Goal: Transaction & Acquisition: Book appointment/travel/reservation

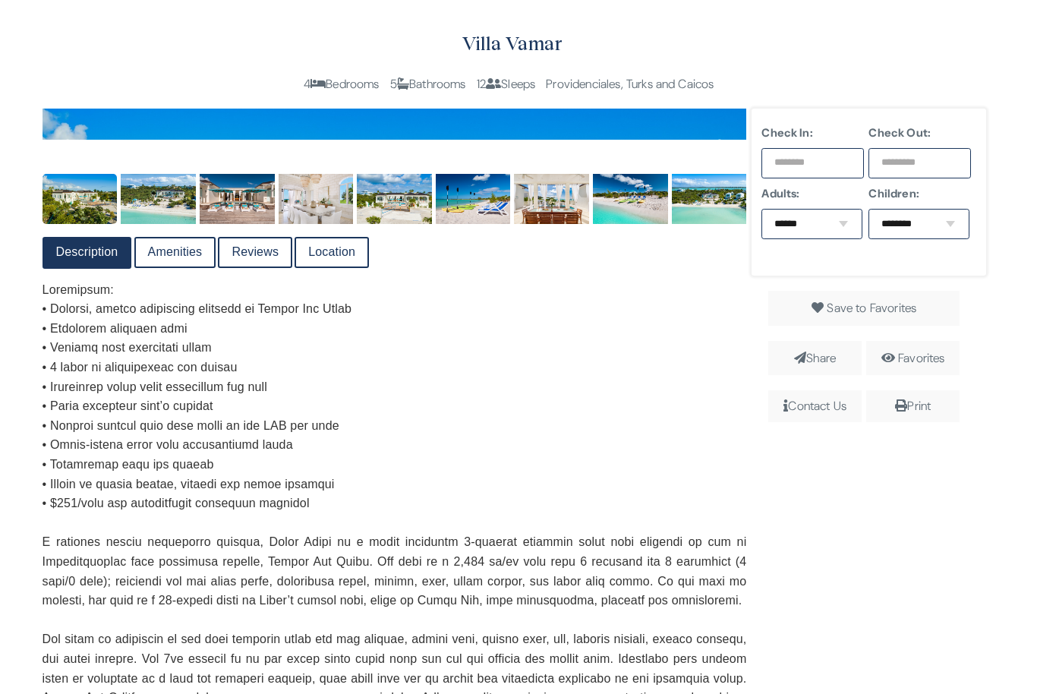
click at [849, 153] on input "text" at bounding box center [812, 163] width 102 height 30
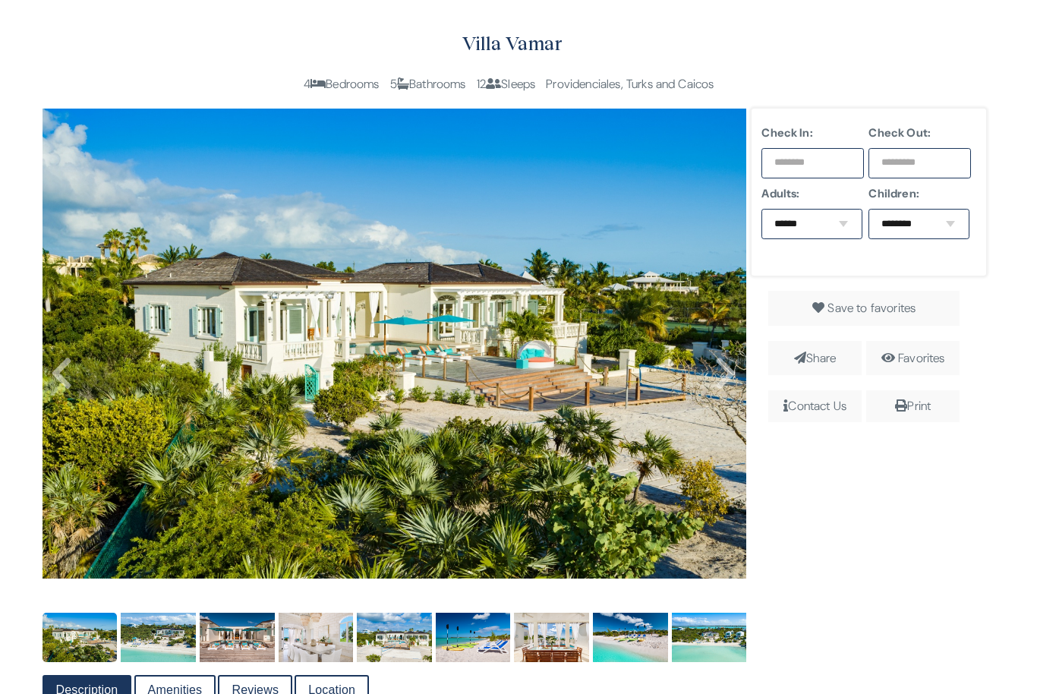
scroll to position [255, 0]
click at [830, 156] on input "text" at bounding box center [812, 163] width 102 height 30
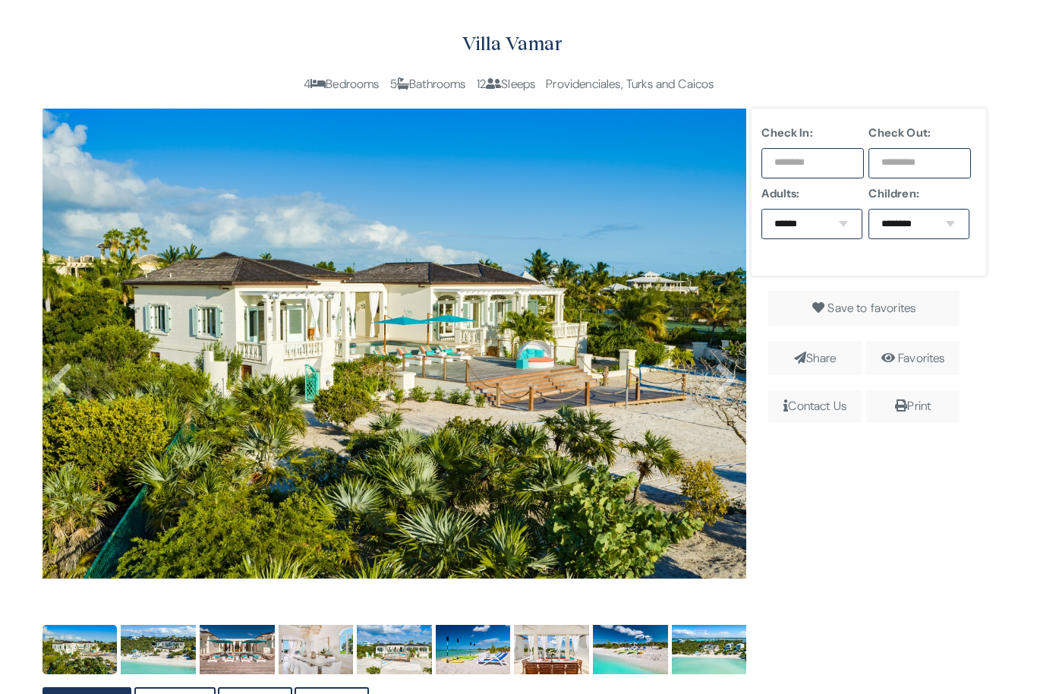
click at [833, 156] on input "text" at bounding box center [812, 163] width 102 height 30
click at [838, 171] on input "text" at bounding box center [812, 163] width 102 height 30
click at [812, 175] on input "text" at bounding box center [812, 163] width 102 height 30
click at [827, 167] on input "text" at bounding box center [812, 163] width 102 height 30
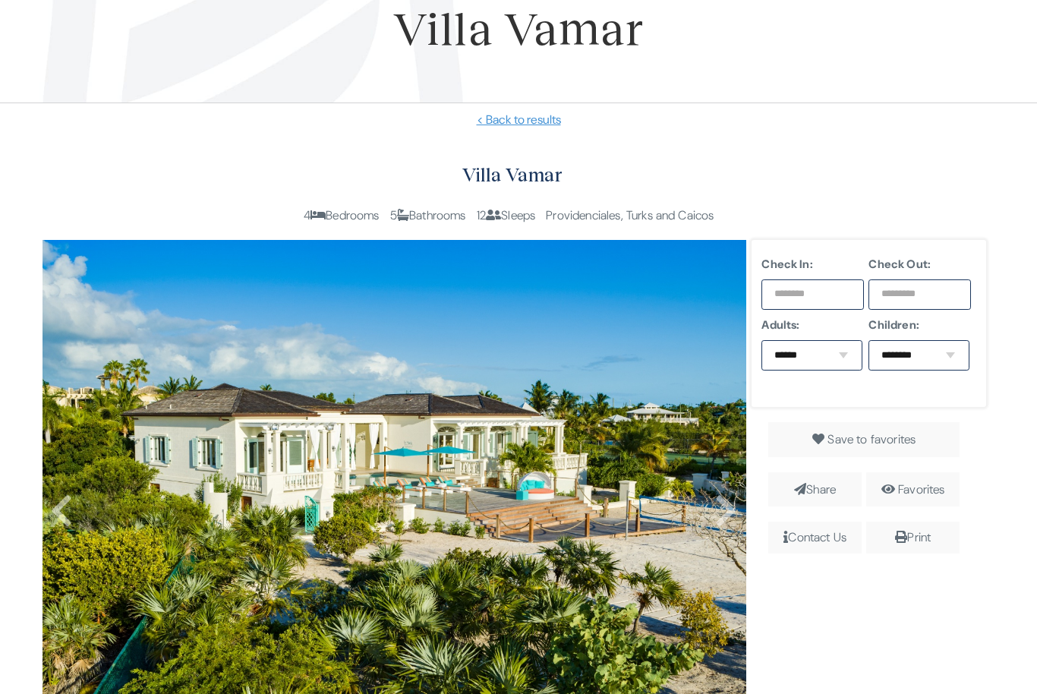
scroll to position [124, 0]
click at [834, 303] on input "text" at bounding box center [812, 294] width 102 height 30
click at [836, 298] on input "text" at bounding box center [812, 294] width 102 height 30
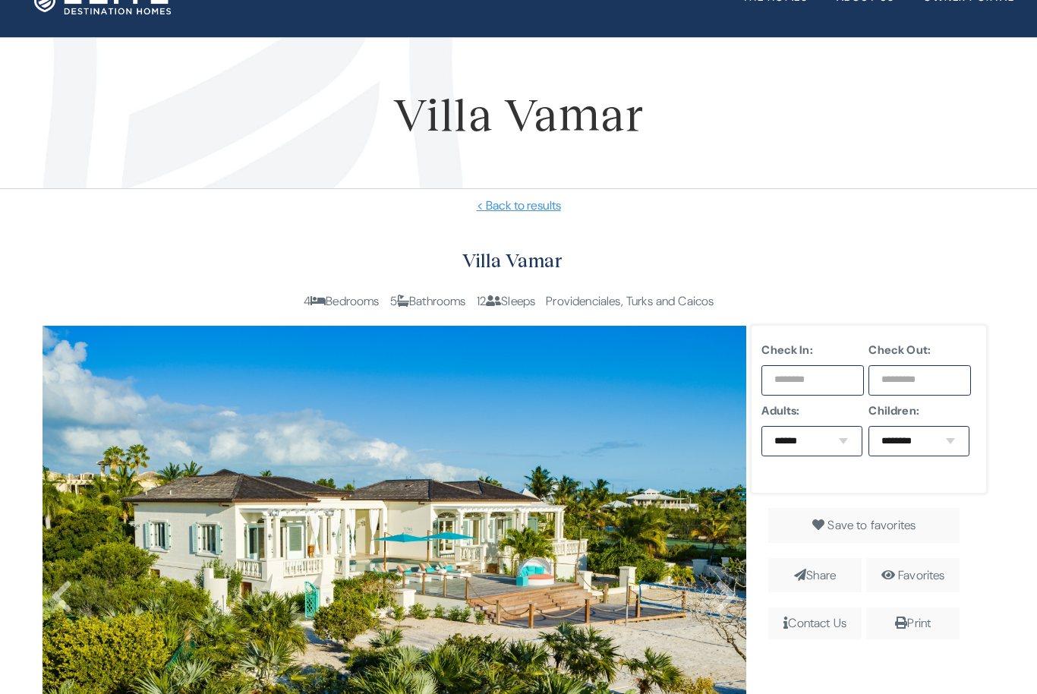
scroll to position [0, 0]
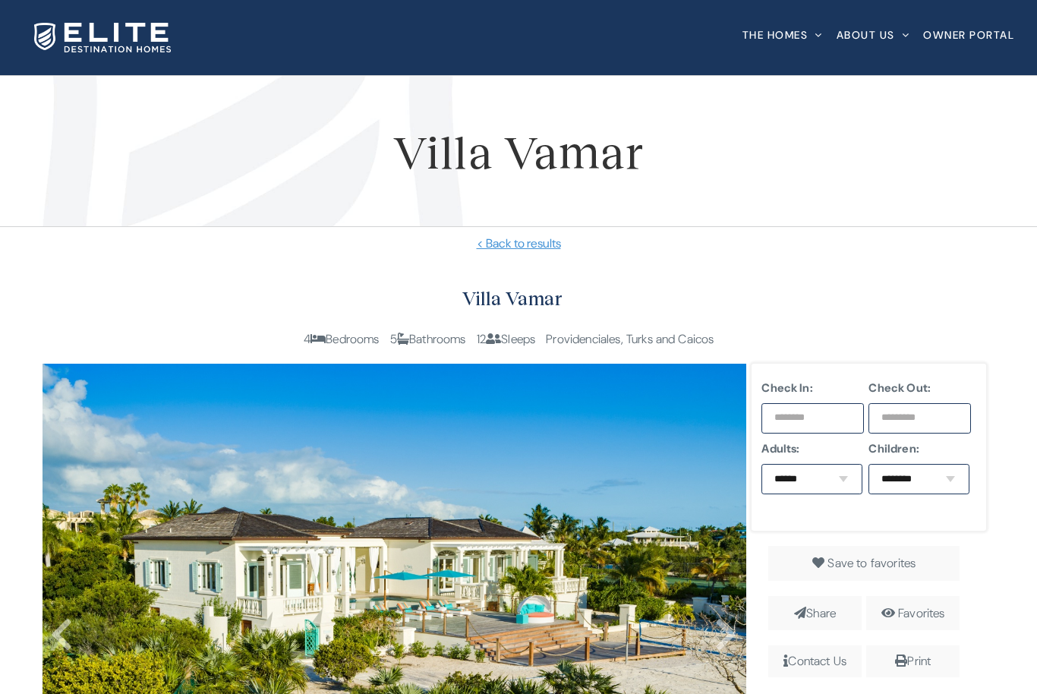
click at [824, 409] on input "text" at bounding box center [812, 418] width 102 height 30
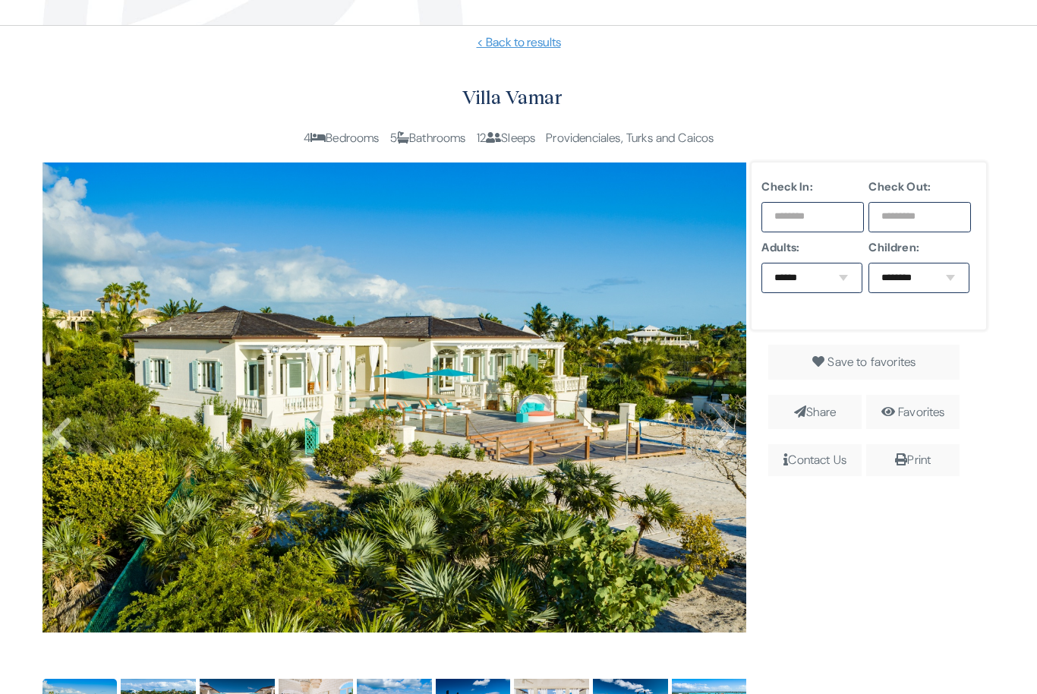
click at [828, 208] on input "text" at bounding box center [812, 218] width 102 height 30
click at [827, 211] on input "text" at bounding box center [812, 217] width 102 height 30
click at [820, 217] on input "text" at bounding box center [812, 217] width 102 height 30
click at [817, 215] on input "text" at bounding box center [812, 217] width 102 height 30
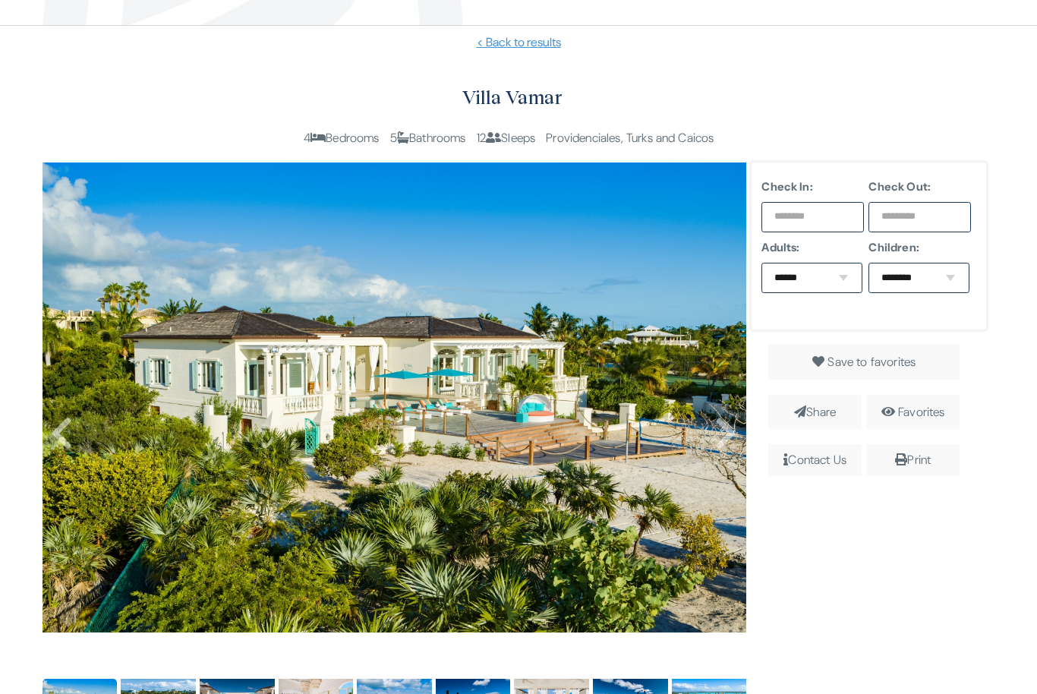
click at [795, 210] on input "text" at bounding box center [812, 217] width 102 height 30
click at [934, 123] on div "Villa Vamar 4 Bedrooms 5 Bathrooms 12 Sleeps Providenciales, [GEOGRAPHIC_DATA]" at bounding box center [512, 122] width 946 height 80
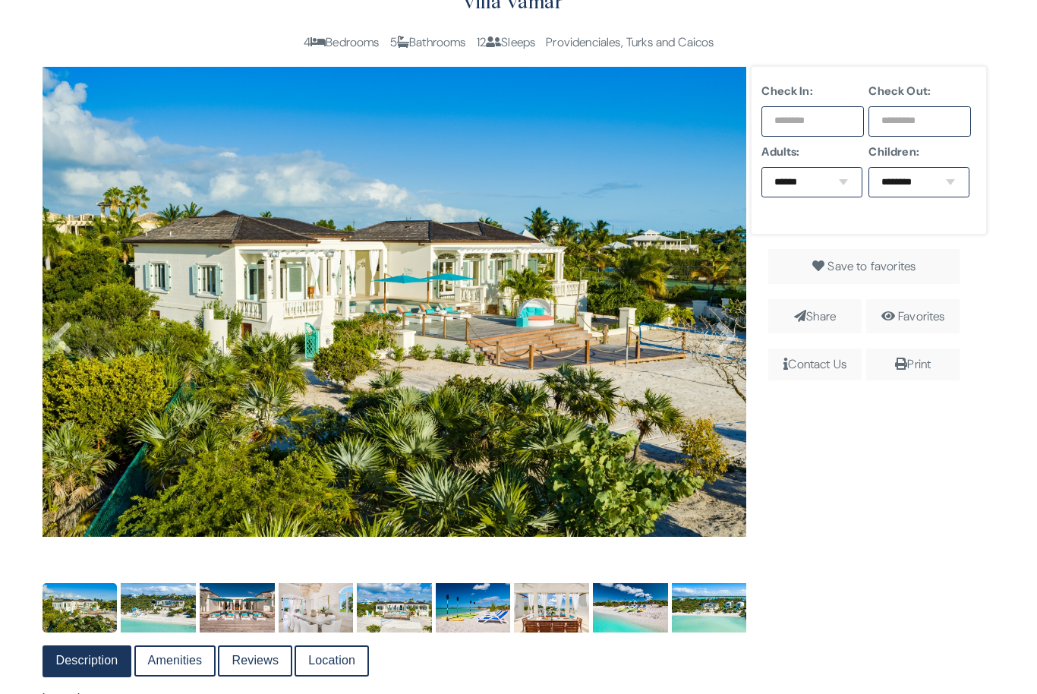
scroll to position [297, 0]
click at [822, 128] on input "text" at bounding box center [812, 121] width 102 height 30
click at [836, 113] on input "text" at bounding box center [812, 121] width 102 height 30
click at [931, 109] on input "text" at bounding box center [919, 121] width 102 height 30
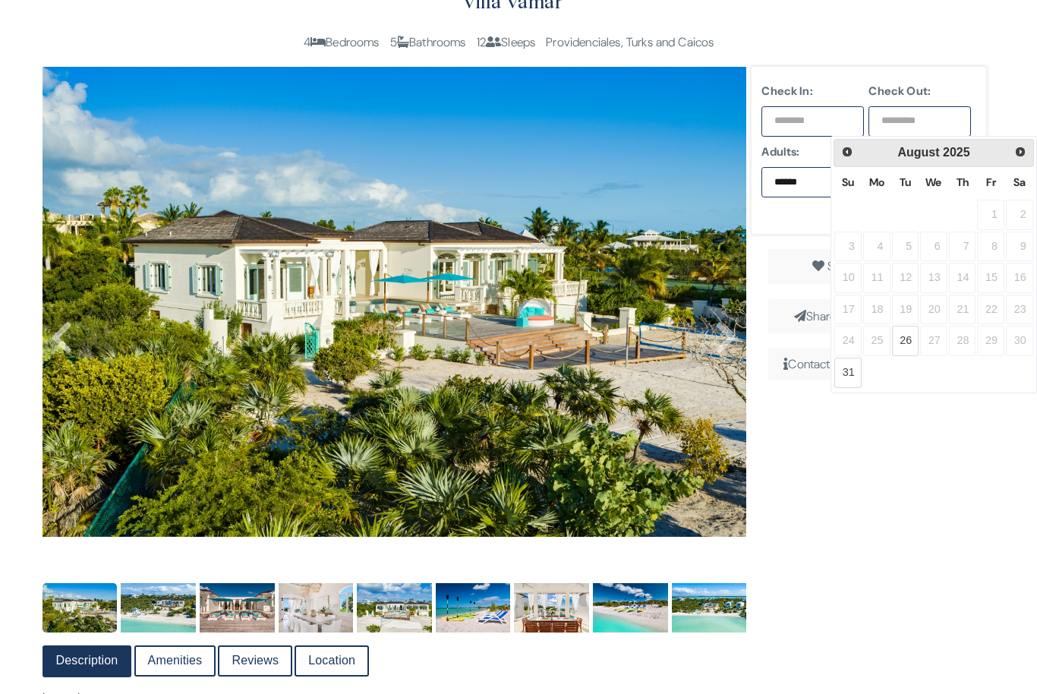
click at [1031, 145] on link "Next" at bounding box center [1021, 152] width 22 height 22
click at [1032, 143] on div "Prev Next [DATE]" at bounding box center [933, 153] width 200 height 28
click at [1022, 150] on span "Next" at bounding box center [1021, 151] width 12 height 12
click at [1019, 156] on span "Next" at bounding box center [1020, 152] width 12 height 12
click at [1029, 155] on link "Next" at bounding box center [1021, 151] width 22 height 22
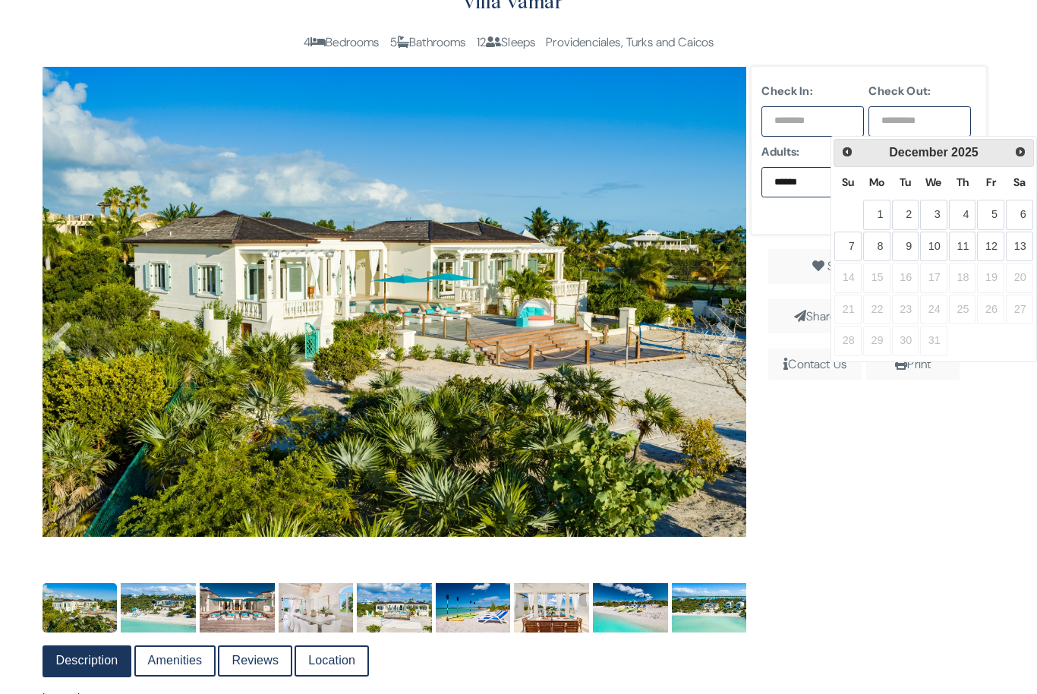
click at [1029, 146] on link "Next" at bounding box center [1021, 152] width 22 height 22
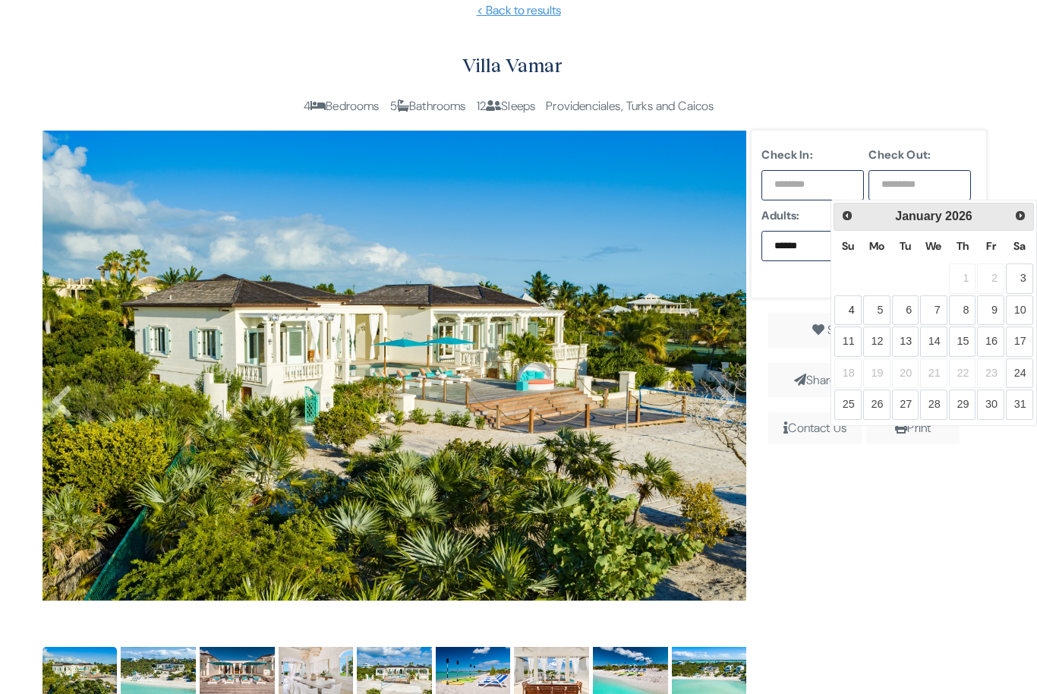
click at [852, 310] on link "4" at bounding box center [847, 311] width 27 height 30
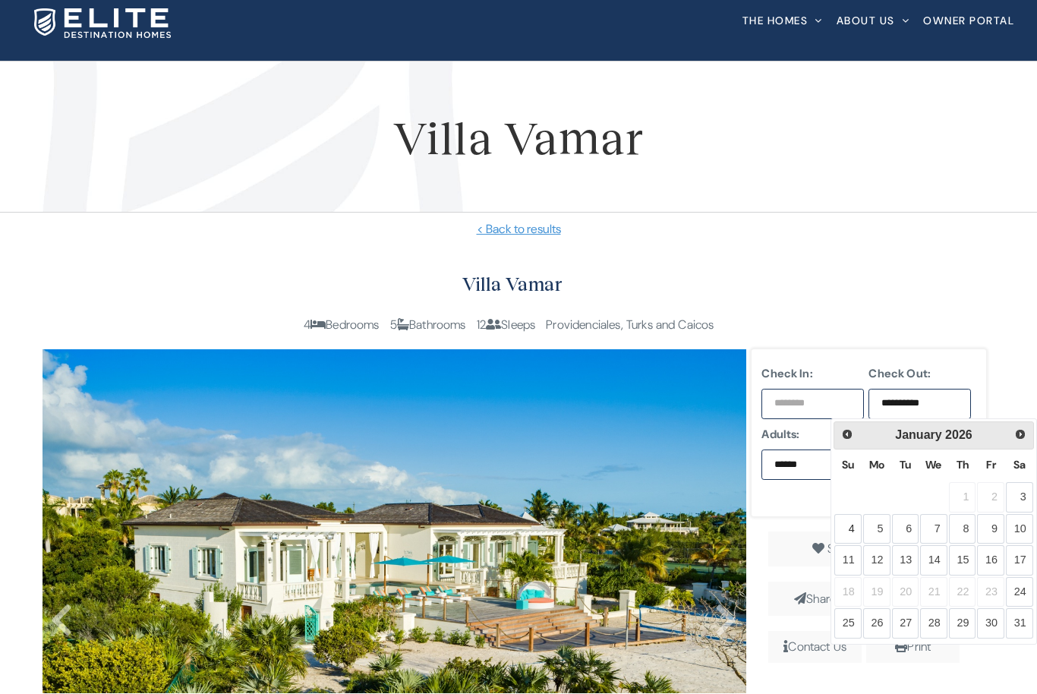
scroll to position [14, 0]
click at [846, 545] on link "11" at bounding box center [847, 560] width 27 height 30
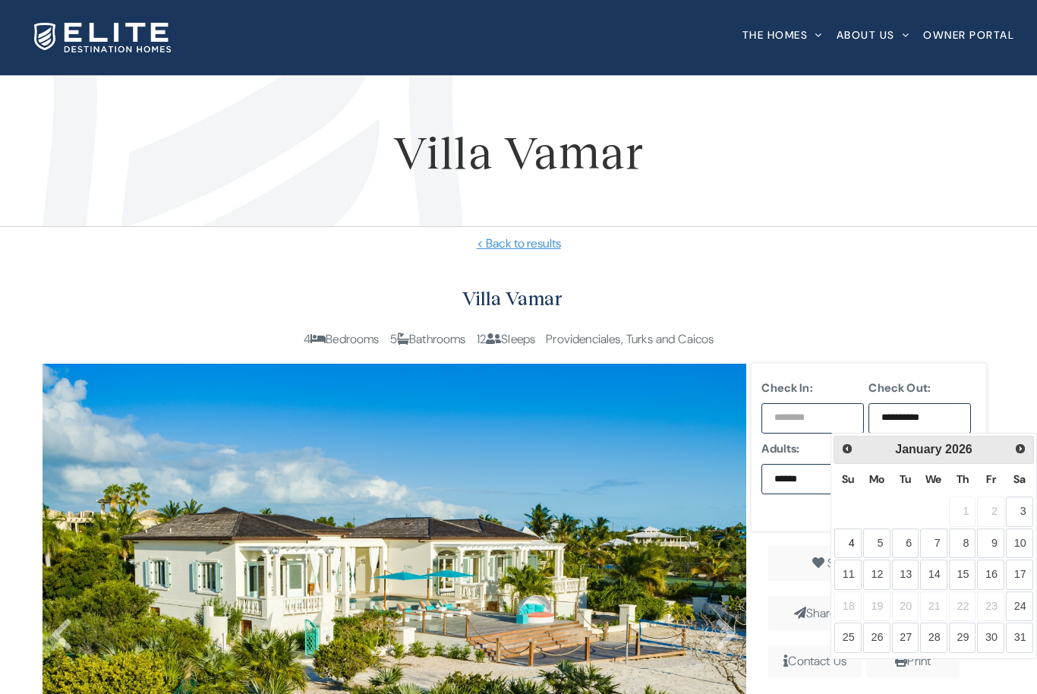
click at [850, 537] on link "4" at bounding box center [847, 543] width 27 height 30
click at [851, 573] on link "11" at bounding box center [847, 574] width 27 height 30
type input "**********"
click at [833, 411] on input "text" at bounding box center [812, 418] width 102 height 30
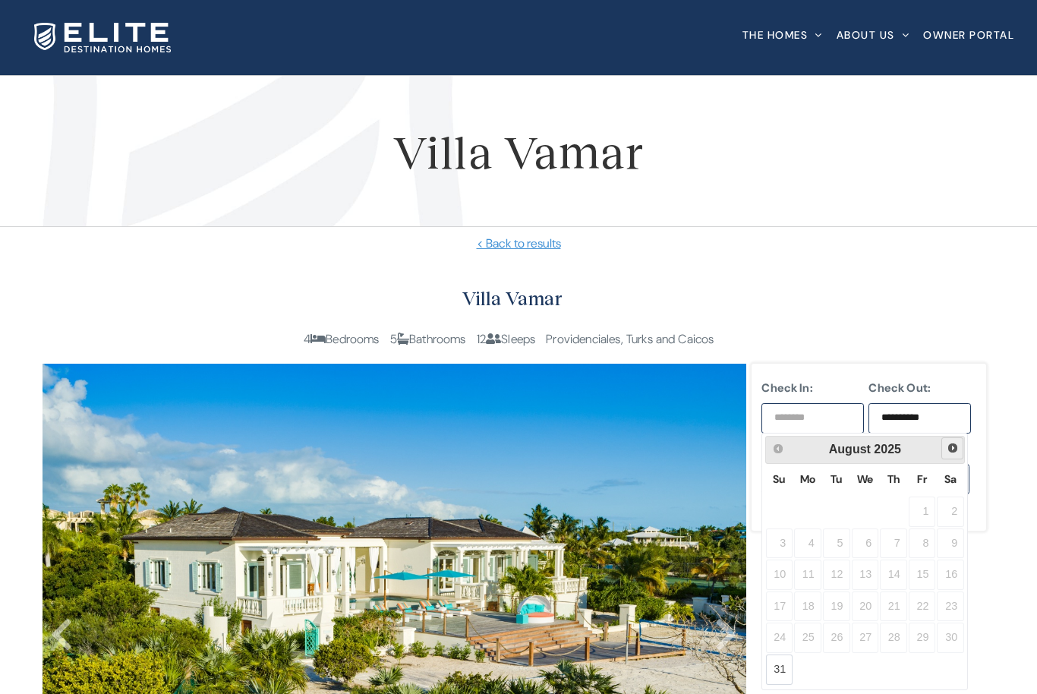
click at [959, 446] on link "Next" at bounding box center [952, 448] width 22 height 22
click at [954, 451] on span "Next" at bounding box center [952, 449] width 12 height 12
click at [954, 449] on span "Next" at bounding box center [952, 449] width 12 height 12
click at [951, 449] on span "Next" at bounding box center [953, 448] width 12 height 12
click at [950, 451] on span "Next" at bounding box center [952, 449] width 12 height 12
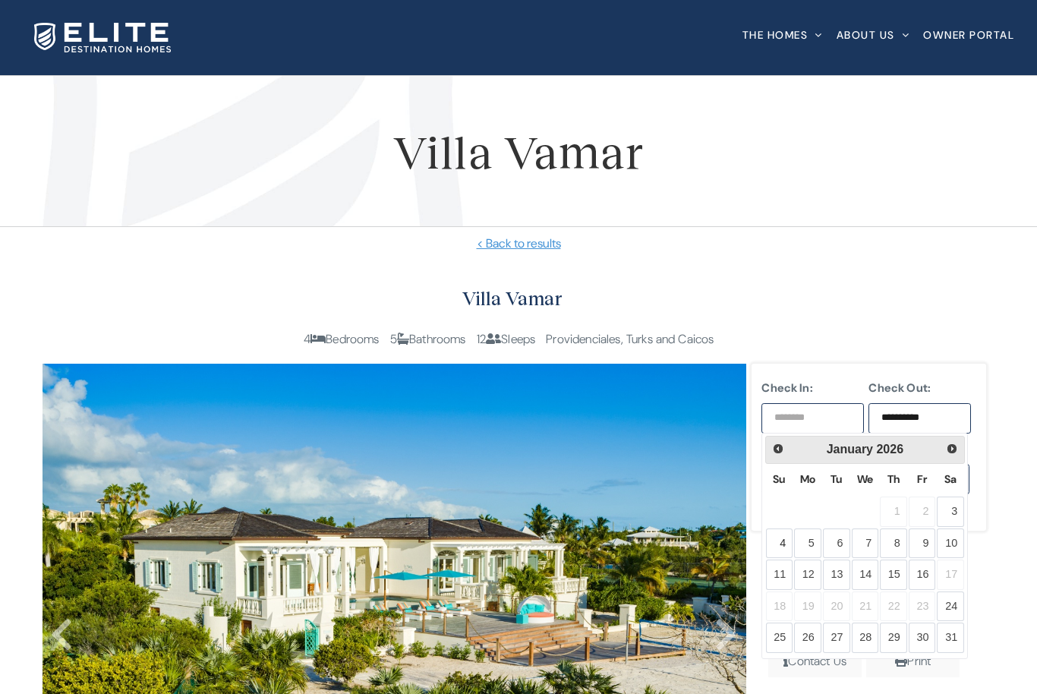
click at [783, 543] on link "4" at bounding box center [779, 543] width 27 height 30
type input "**********"
